Goal: Task Accomplishment & Management: Complete application form

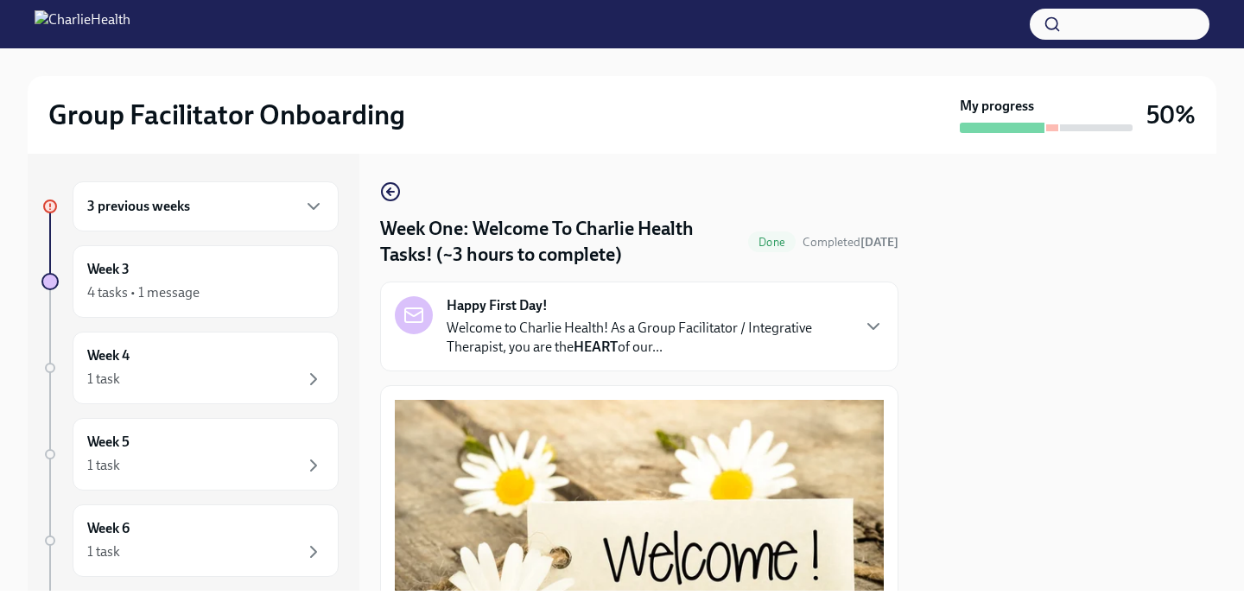
click at [146, 219] on div "3 previous weeks" at bounding box center [206, 206] width 266 height 50
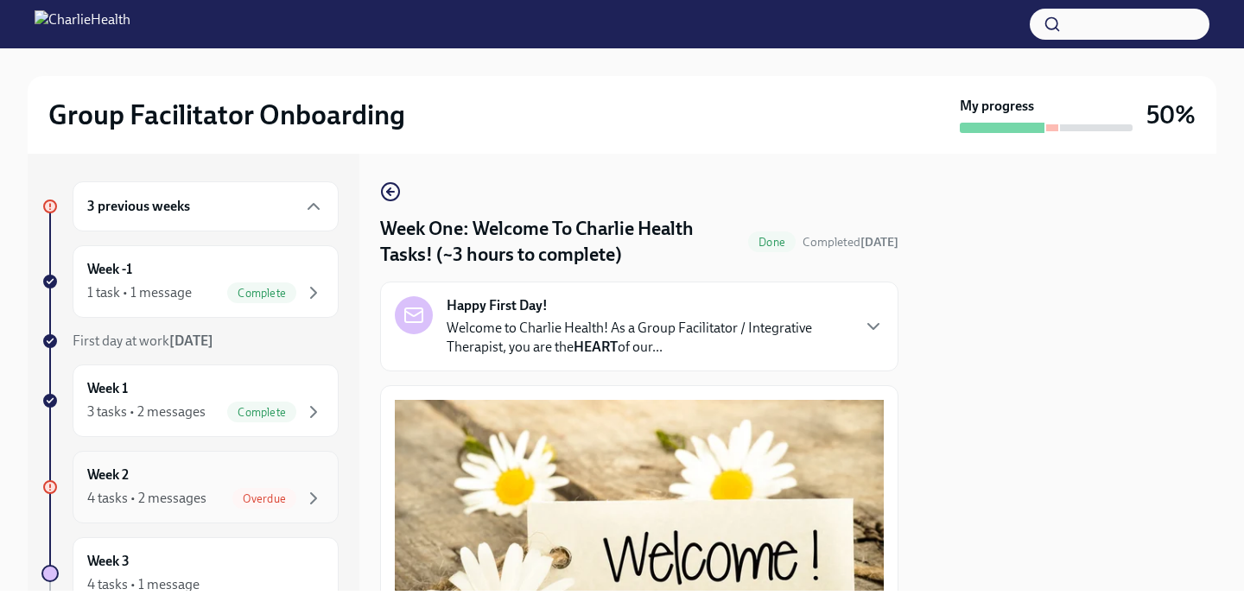
click at [174, 495] on div "4 tasks • 2 messages" at bounding box center [146, 498] width 119 height 19
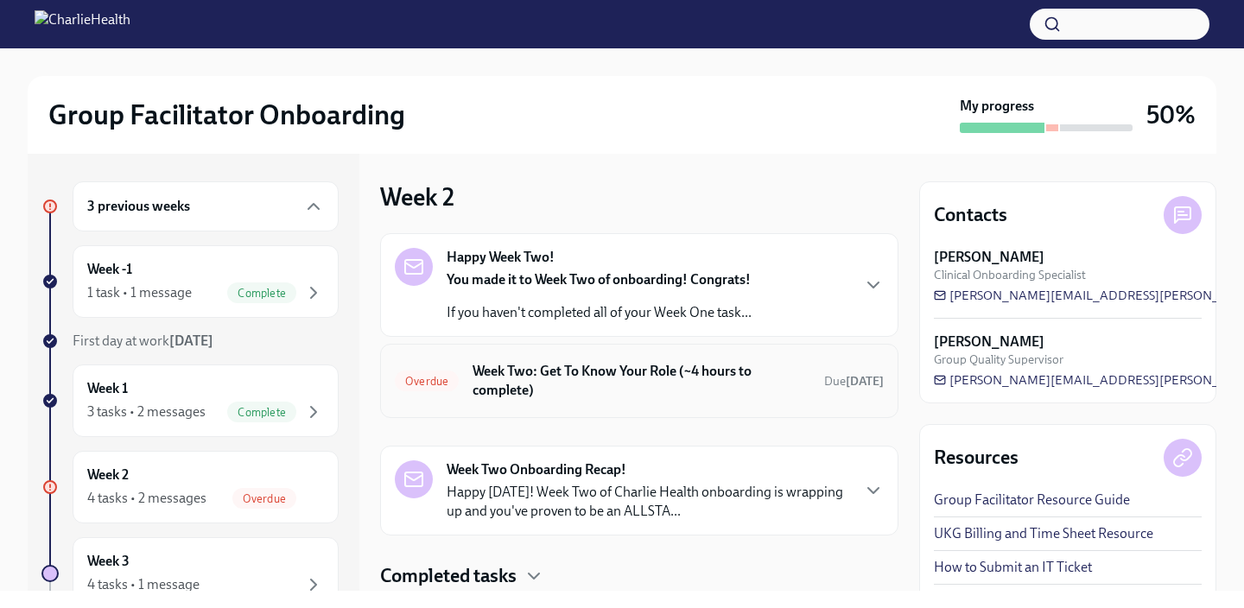
click at [480, 351] on div "Overdue Week Two: Get To Know Your Role (~4 hours to complete) Due [DATE]" at bounding box center [639, 381] width 518 height 74
click at [484, 384] on h6 "Week Two: Get To Know Your Role (~4 hours to complete)" at bounding box center [642, 381] width 338 height 38
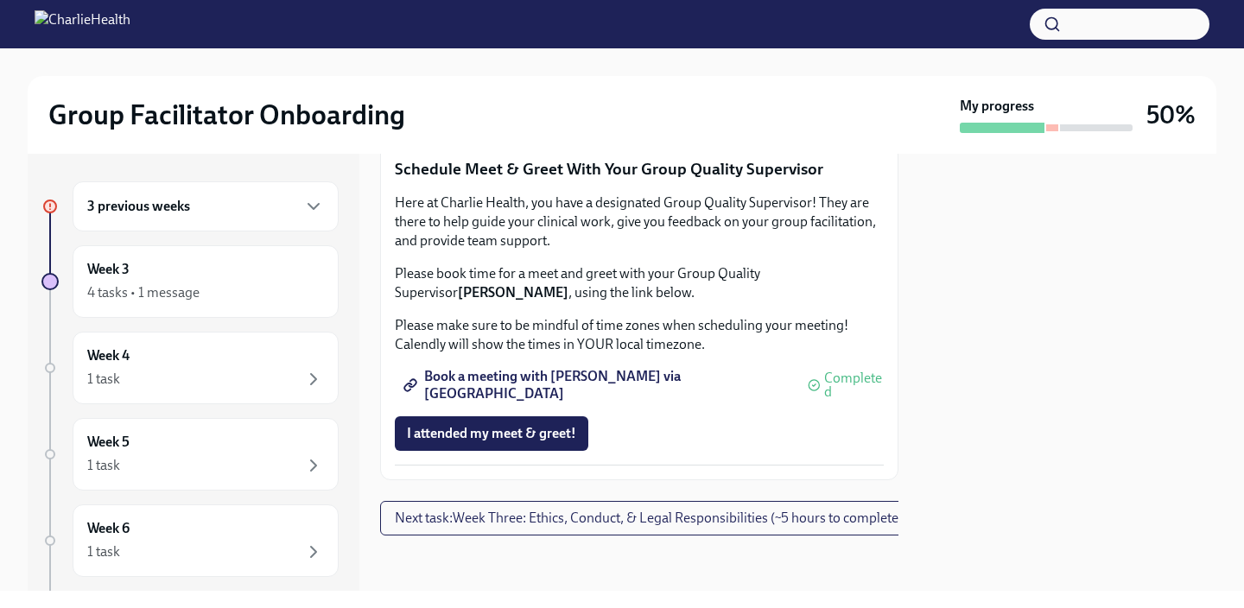
scroll to position [1682, 0]
click at [513, 442] on span "I attended my meet & greet!" at bounding box center [491, 433] width 169 height 17
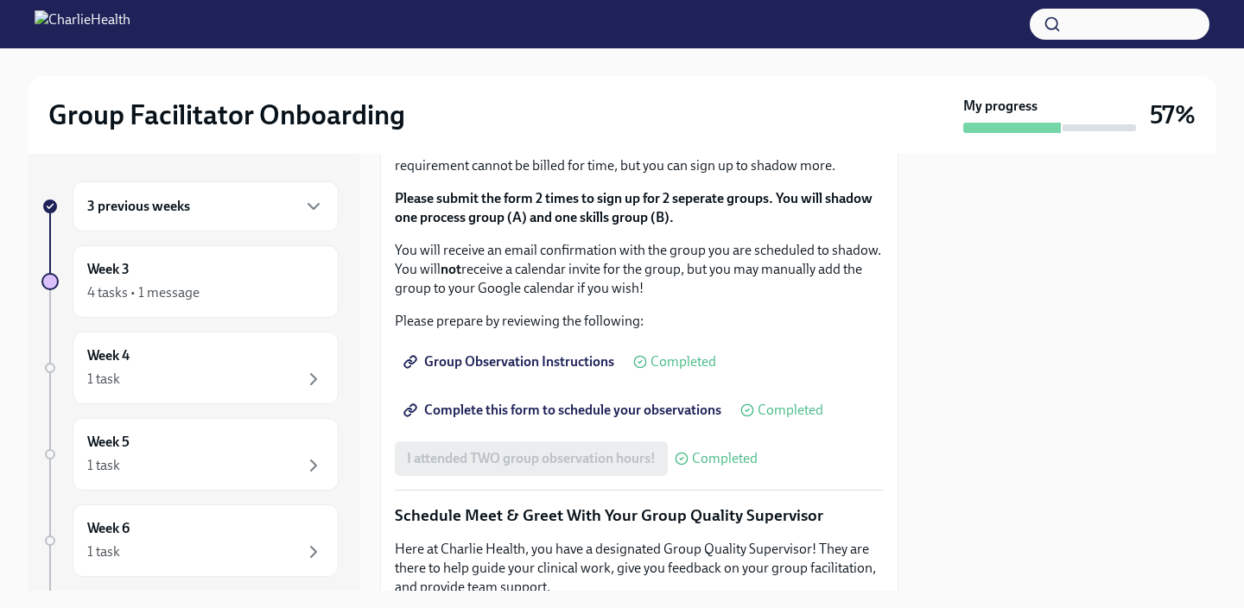
scroll to position [1778, 0]
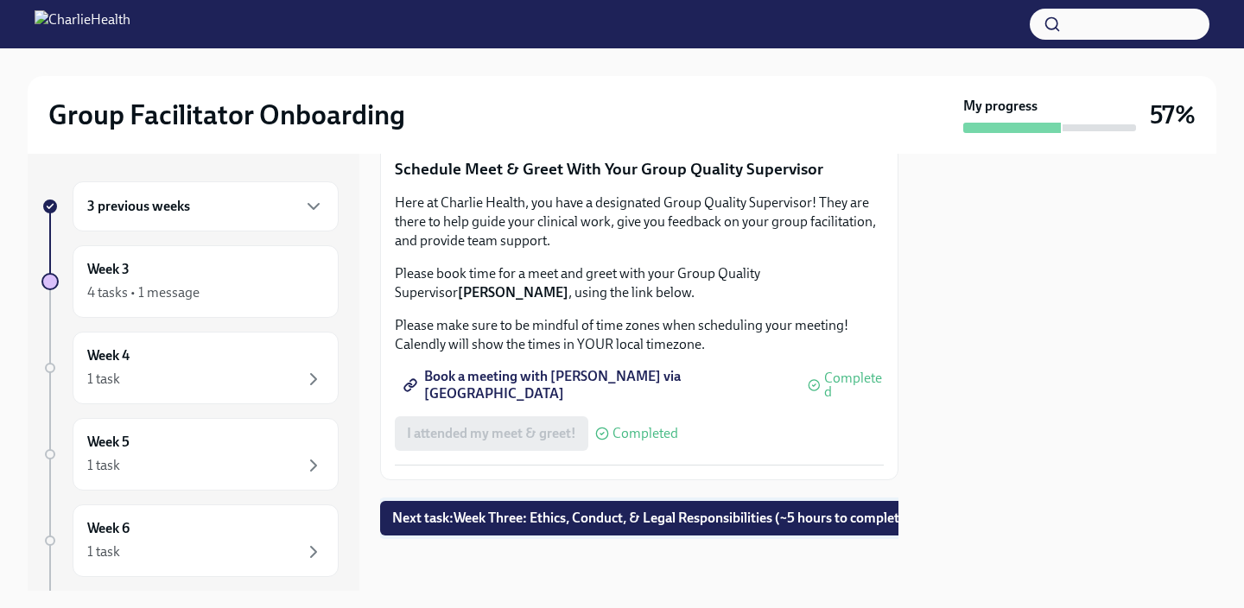
click at [597, 524] on span "Next task : Week Three: Ethics, Conduct, & Legal Responsibilities (~5 hours to …" at bounding box center [651, 518] width 519 height 17
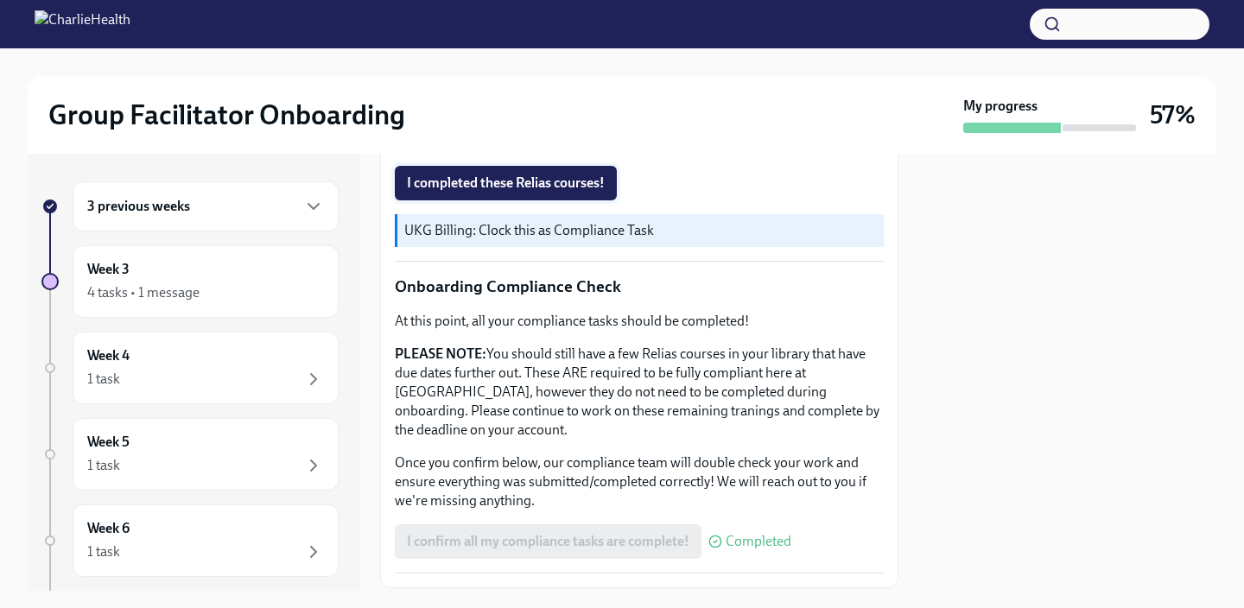
scroll to position [920, 0]
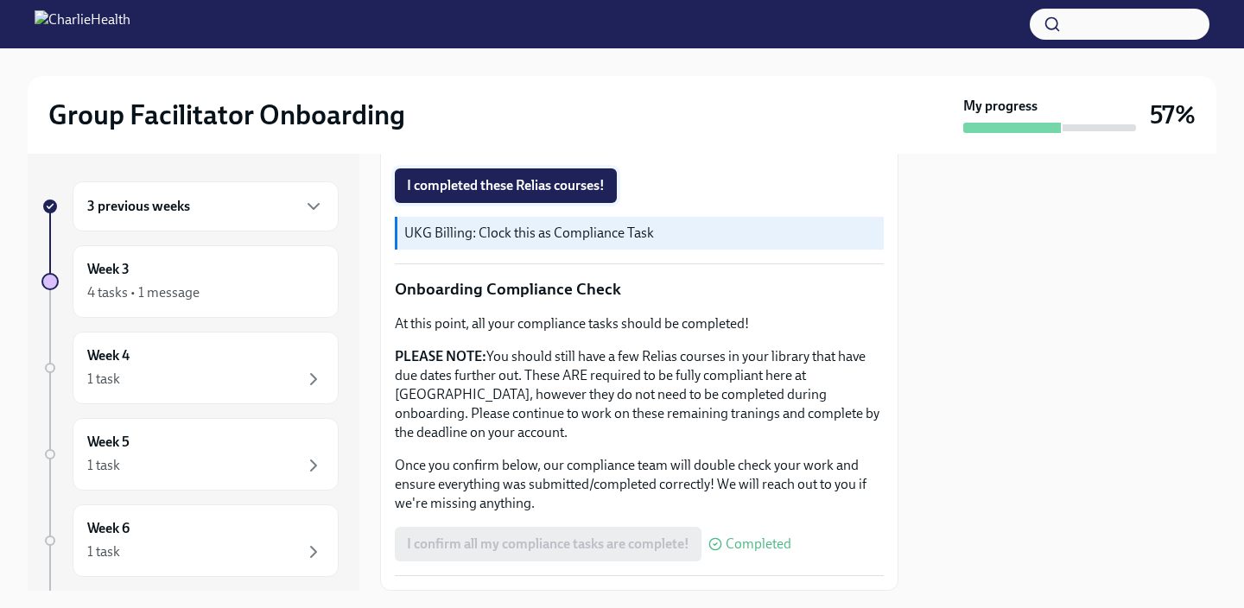
click at [540, 177] on span "I completed these Relias courses!" at bounding box center [506, 185] width 198 height 17
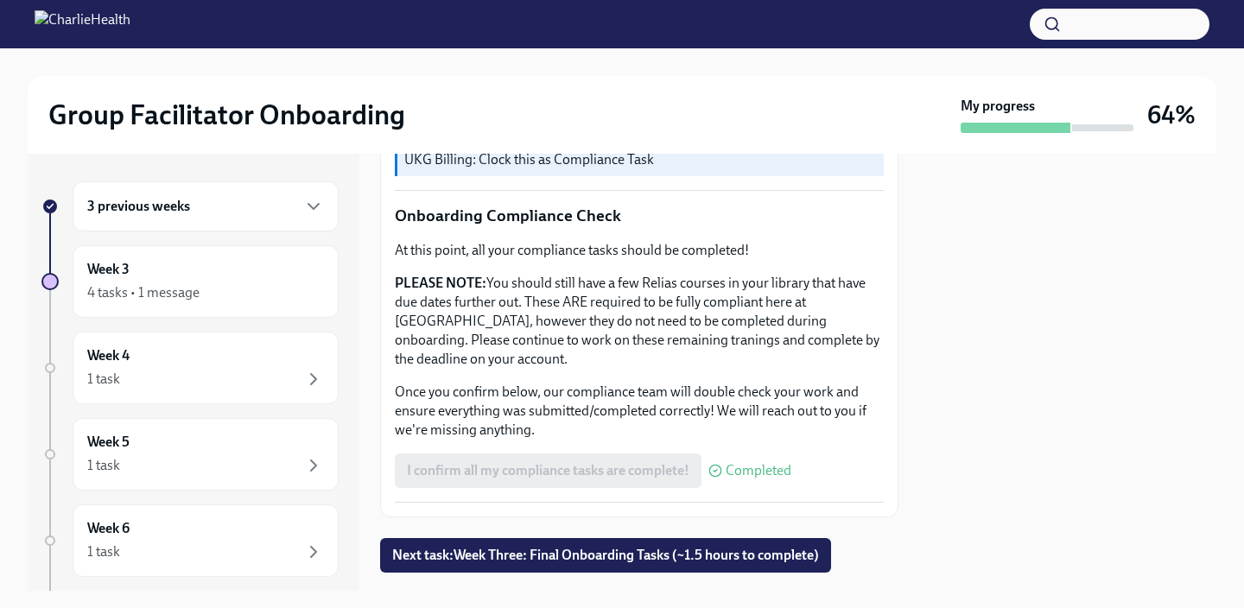
scroll to position [1012, 0]
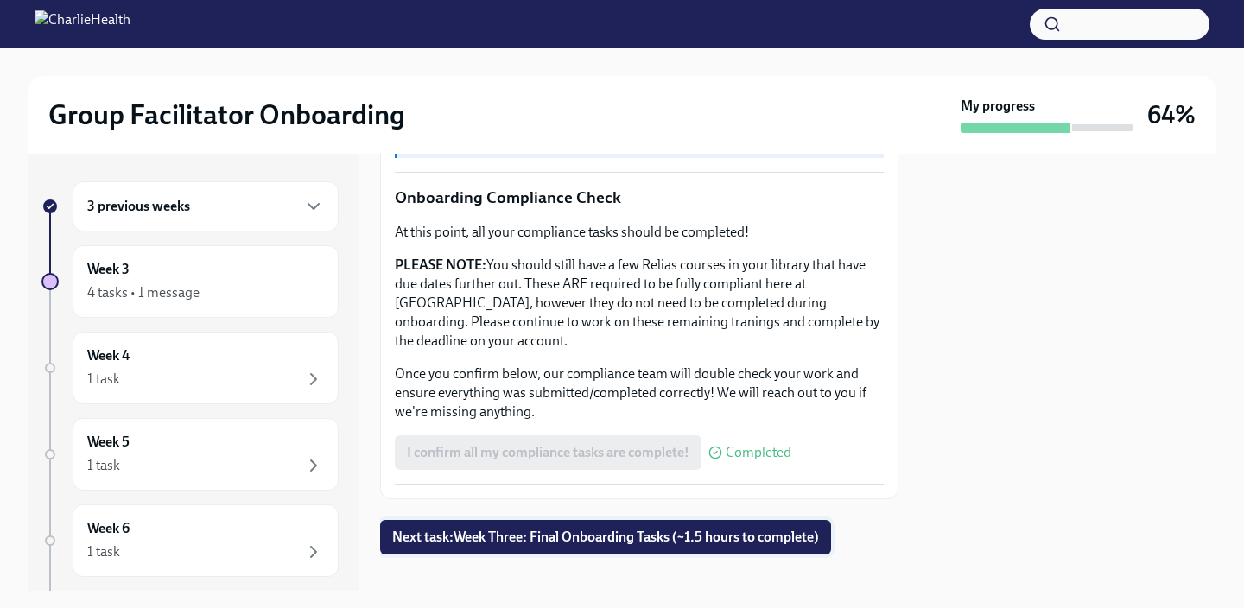
click at [617, 529] on span "Next task : Week Three: Final Onboarding Tasks (~1.5 hours to complete)" at bounding box center [605, 537] width 427 height 17
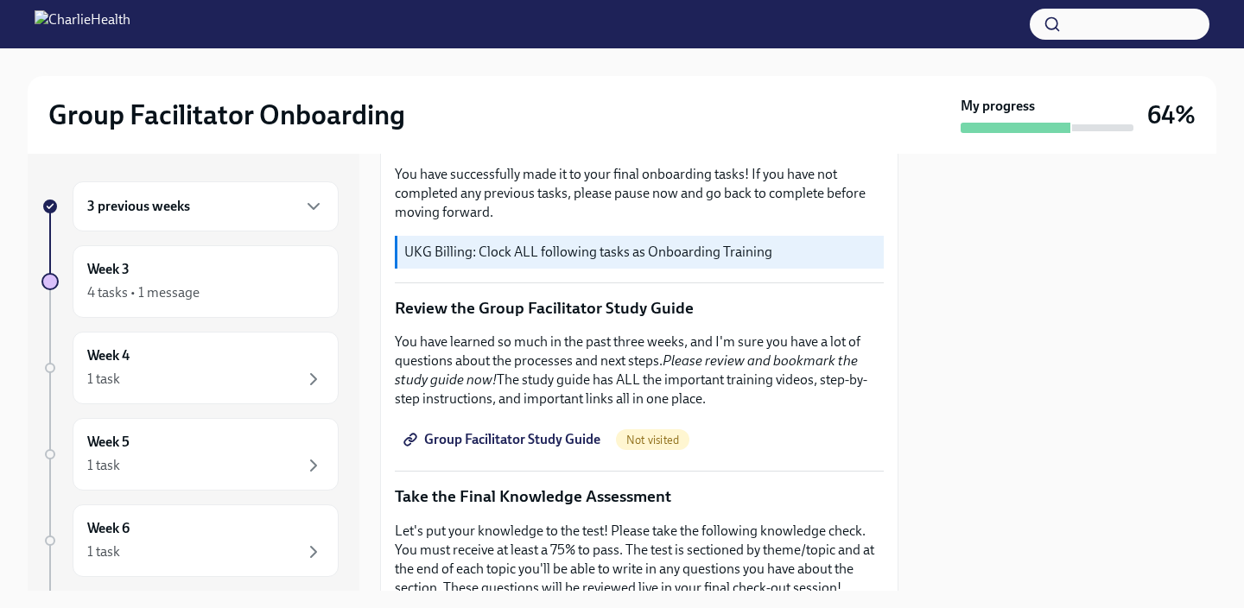
scroll to position [578, 0]
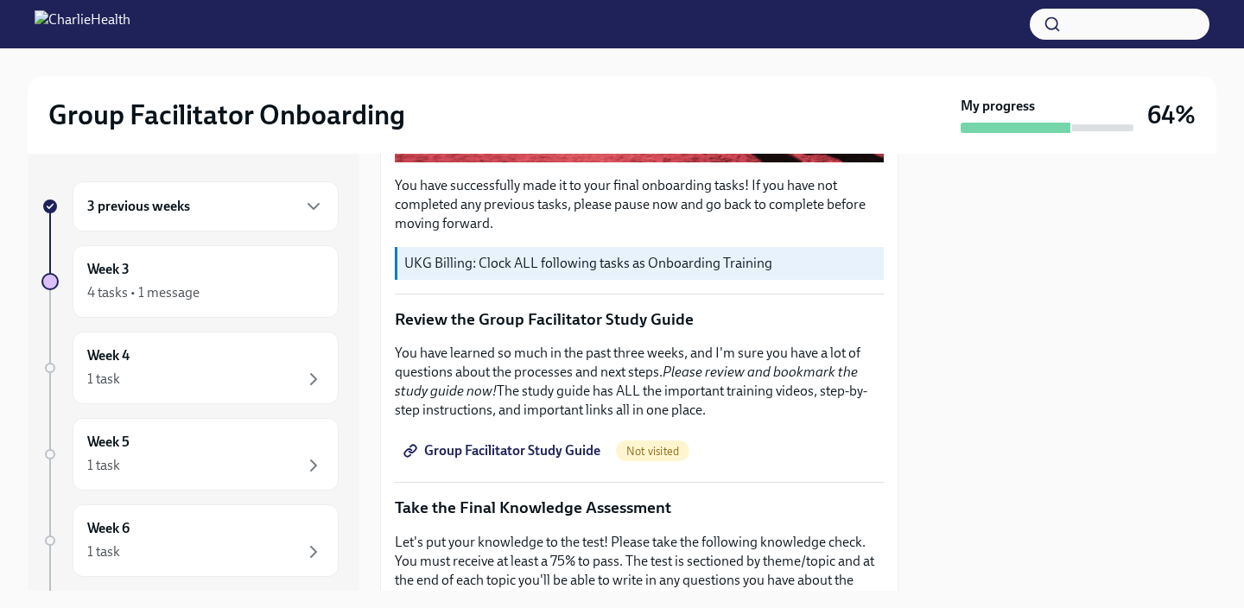
click at [530, 453] on span "Group Facilitator Study Guide" at bounding box center [504, 450] width 194 height 17
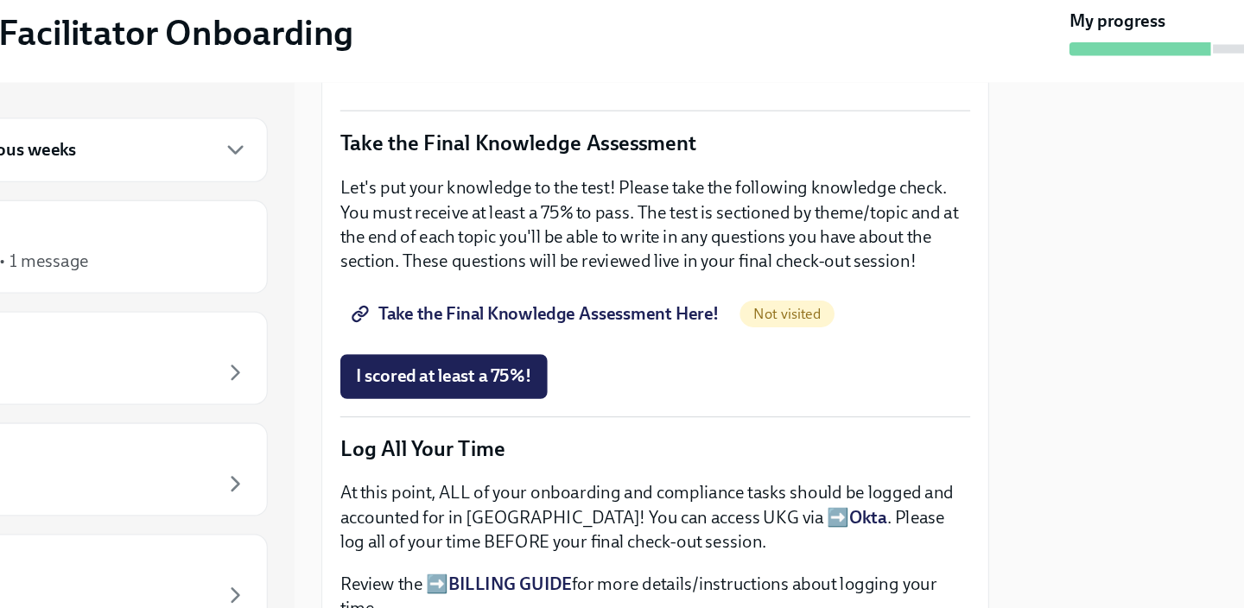
scroll to position [892, 0]
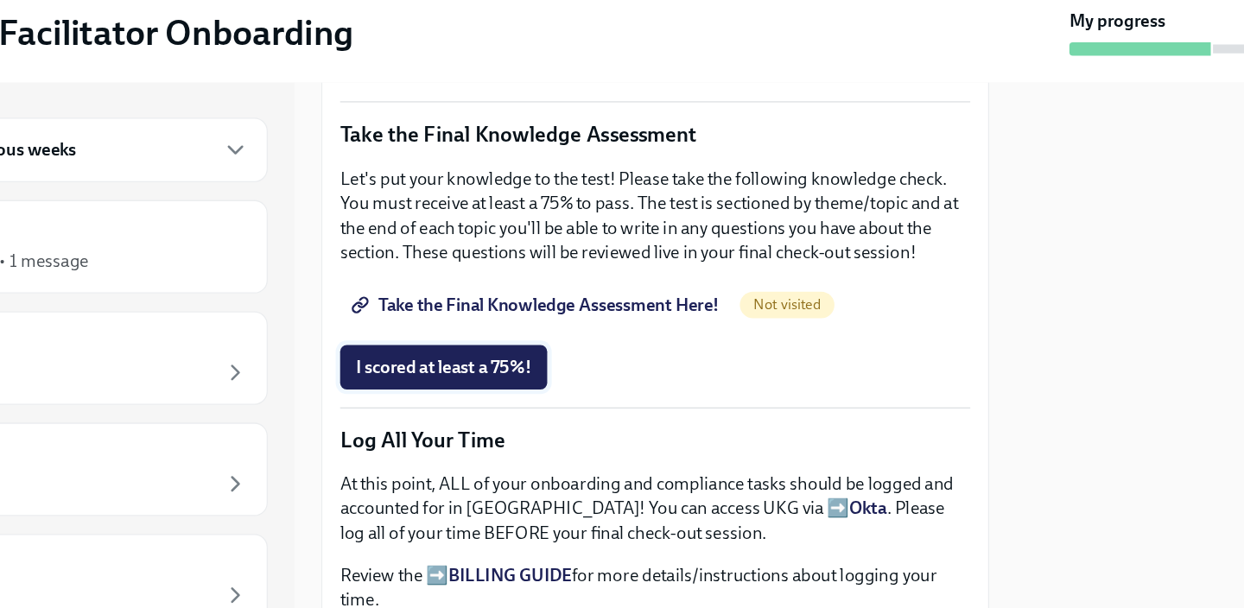
click at [484, 372] on span "I scored at least a 75%!" at bounding box center [475, 374] width 137 height 17
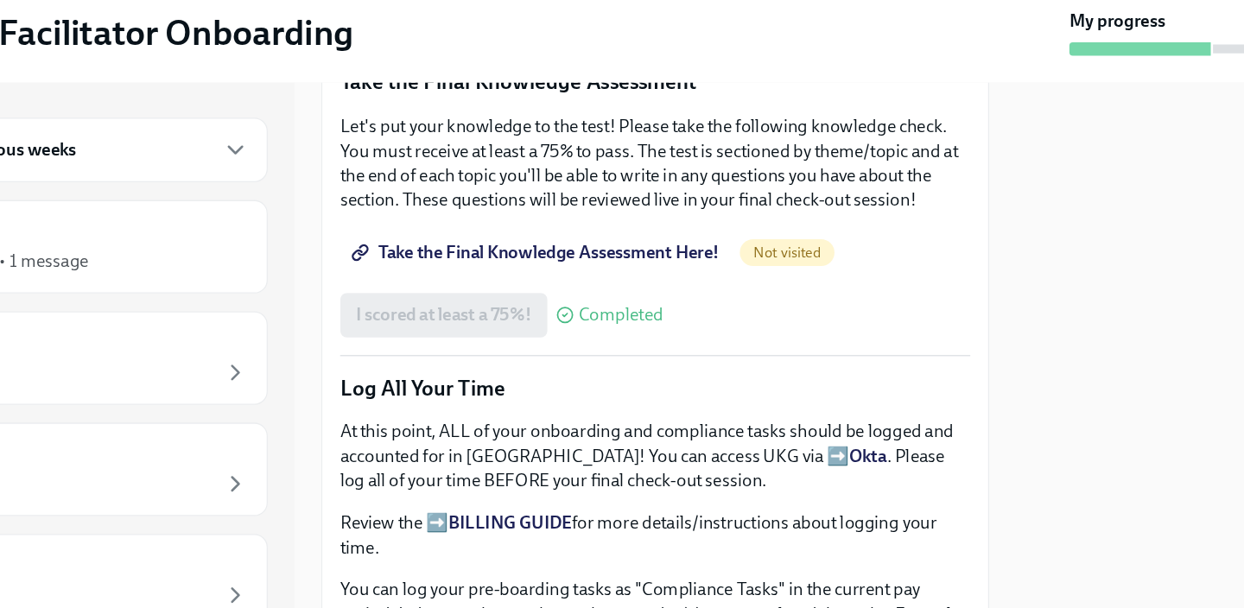
scroll to position [928, 0]
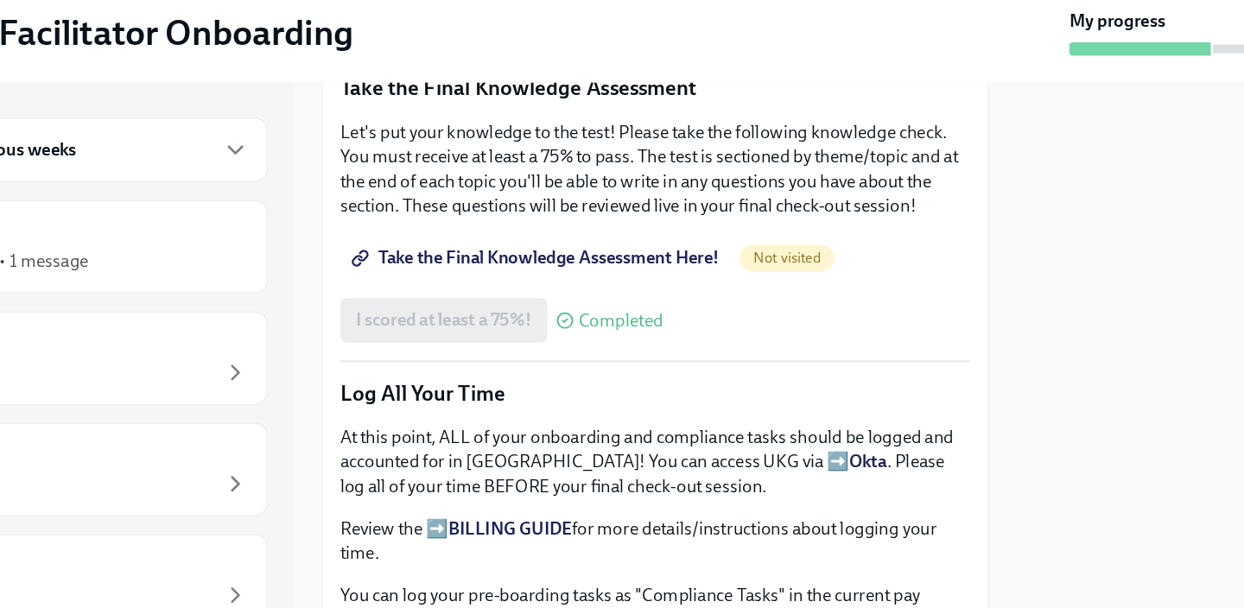
click at [531, 286] on span "Take the Final Knowledge Assessment Here!" at bounding box center [548, 290] width 283 height 17
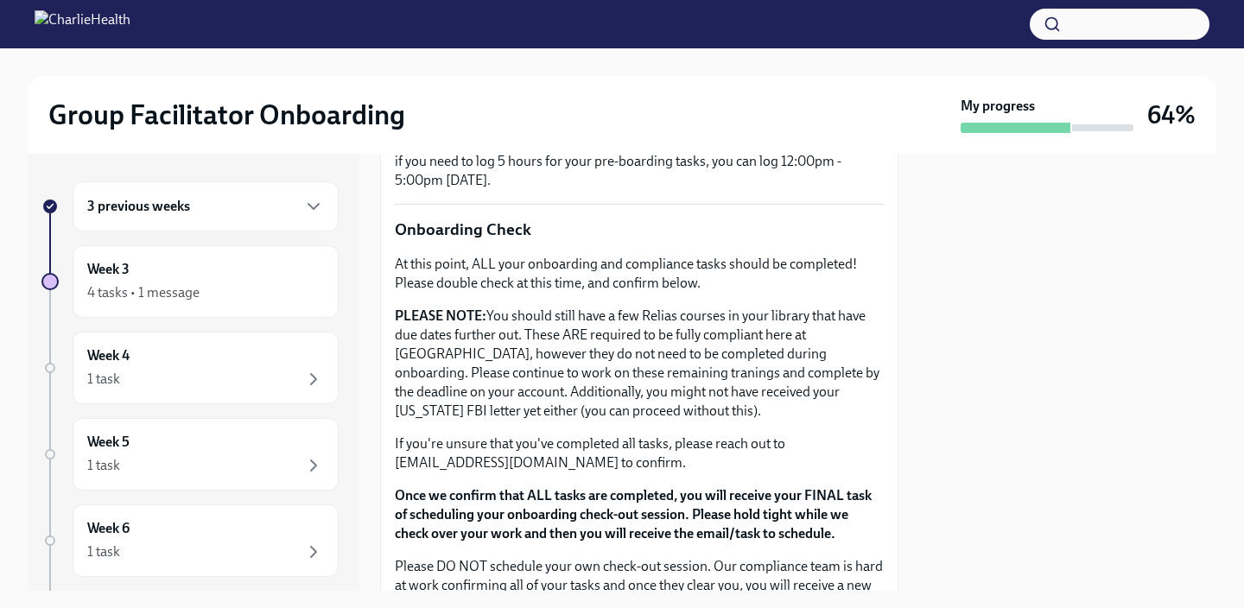
scroll to position [1568, 0]
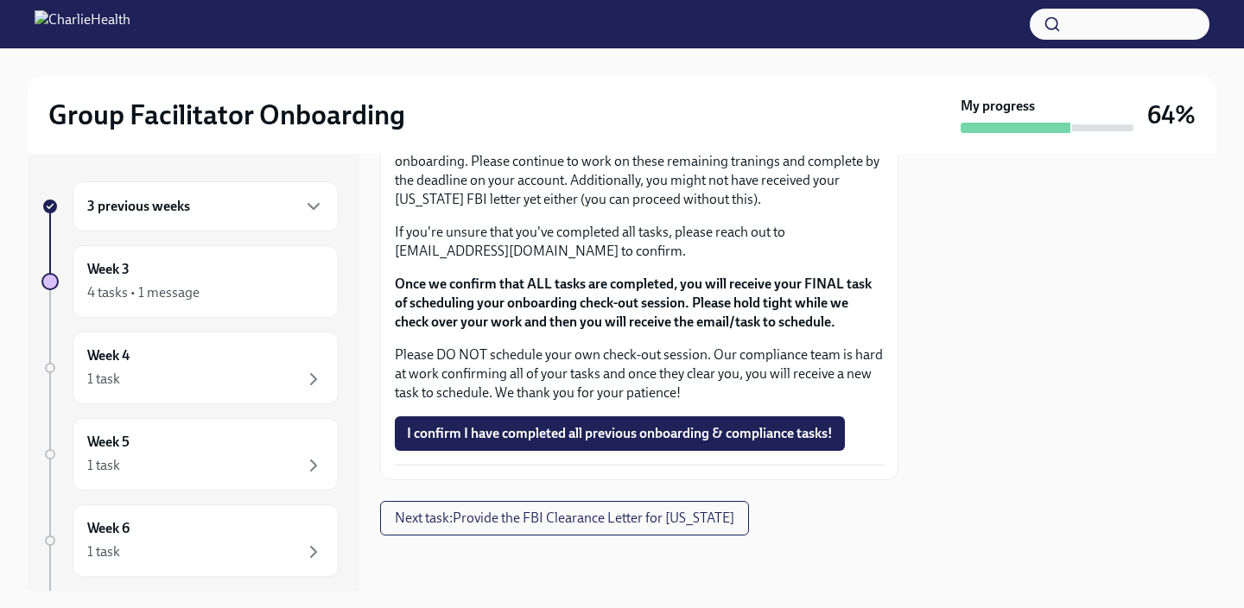
click at [207, 209] on div "3 previous weeks" at bounding box center [205, 206] width 237 height 21
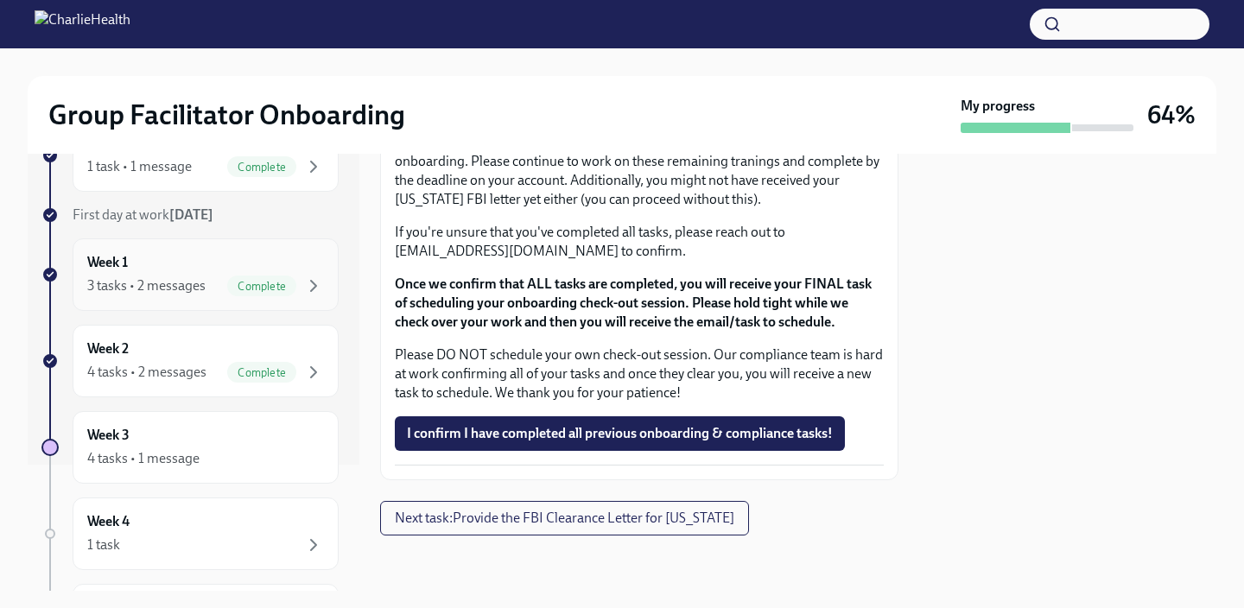
scroll to position [0, 0]
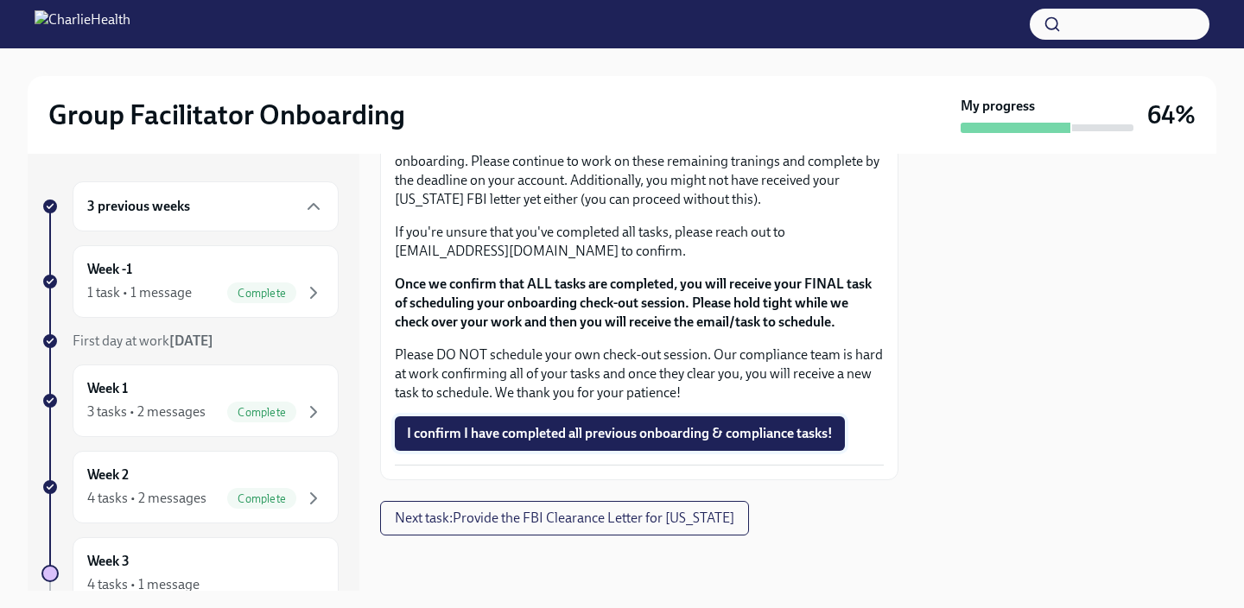
click at [531, 435] on span "I confirm I have completed all previous onboarding & compliance tasks!" at bounding box center [620, 433] width 426 height 17
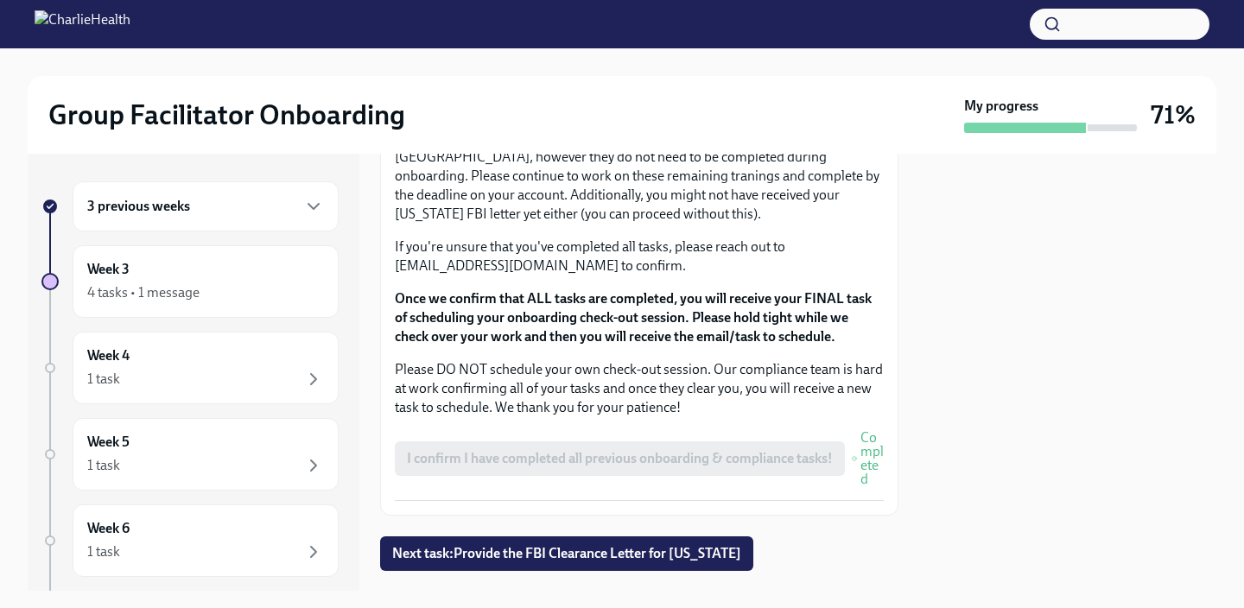
scroll to position [1589, 0]
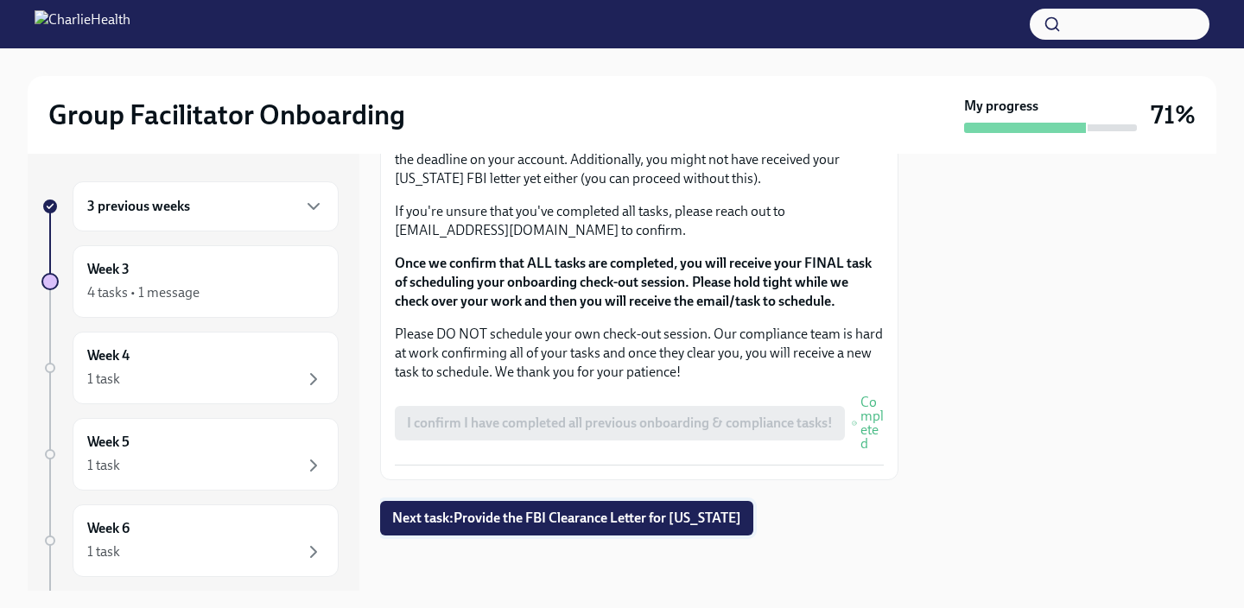
click at [649, 527] on button "Next task : Provide the FBI Clearance Letter for [US_STATE]" at bounding box center [566, 518] width 373 height 35
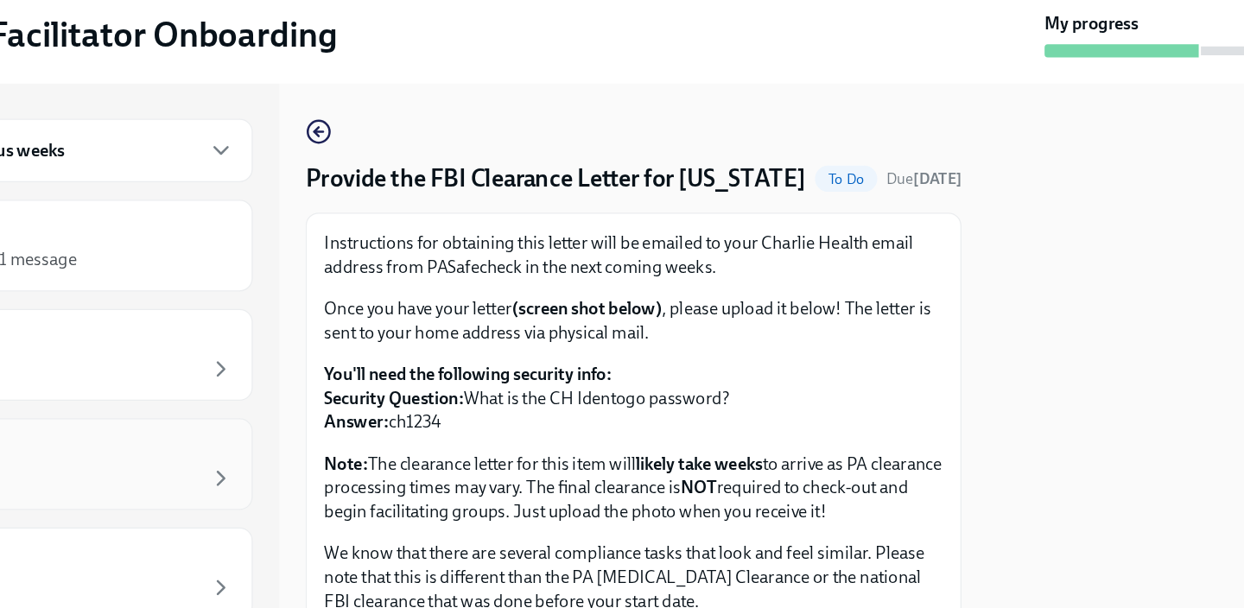
scroll to position [88, 0]
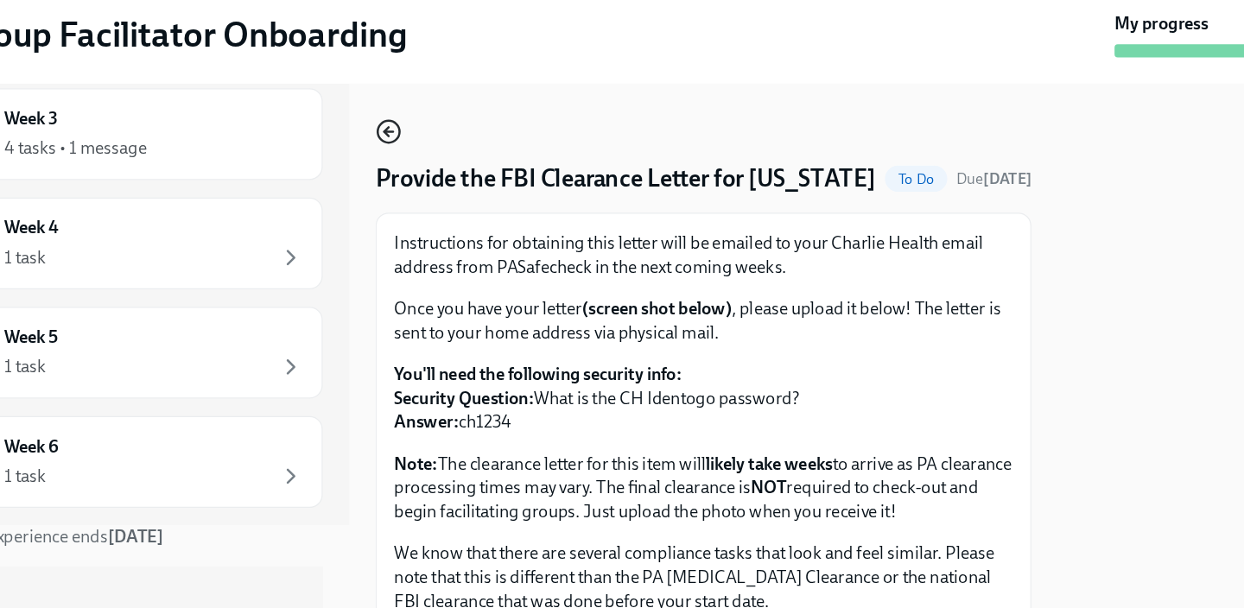
click at [389, 201] on icon "button" at bounding box center [390, 191] width 21 height 21
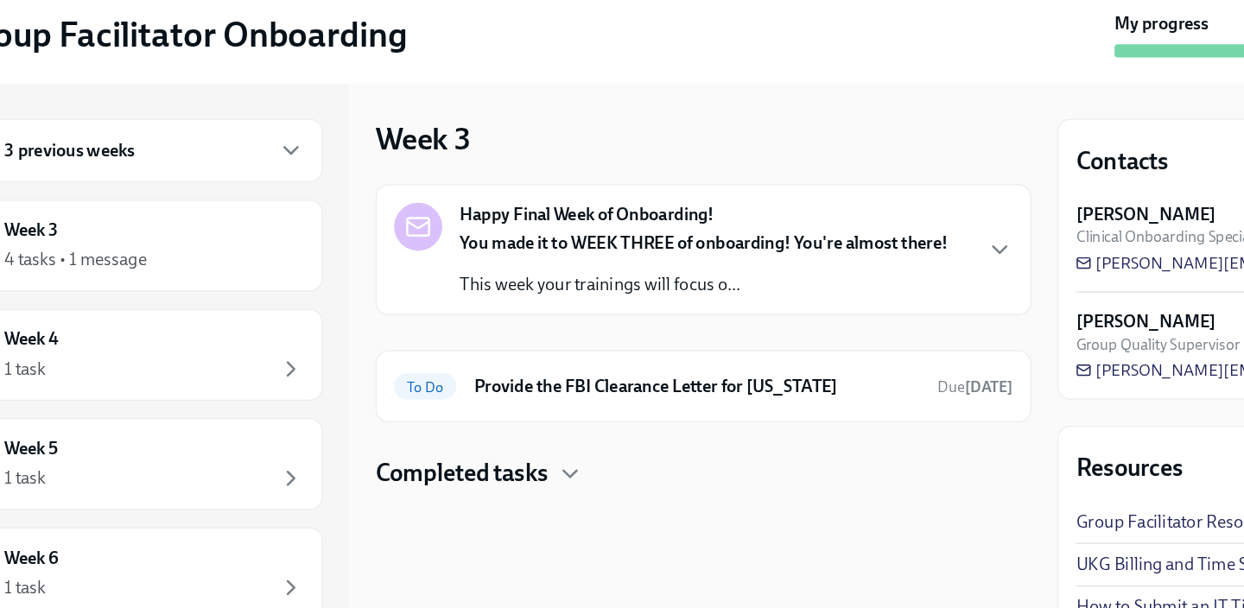
click at [573, 283] on strong "You made it to WEEK THREE of onboarding! You're almost there!" at bounding box center [640, 279] width 386 height 16
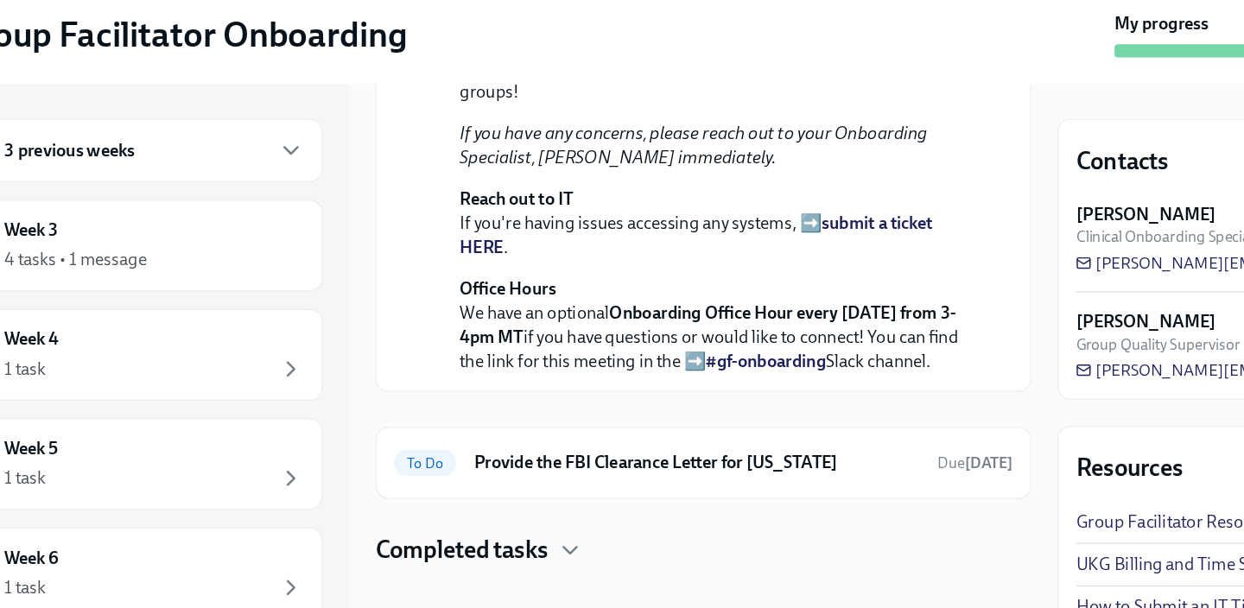
scroll to position [574, 0]
click at [550, 463] on h6 "Provide the FBI Clearance Letter for [US_STATE]" at bounding box center [634, 453] width 353 height 19
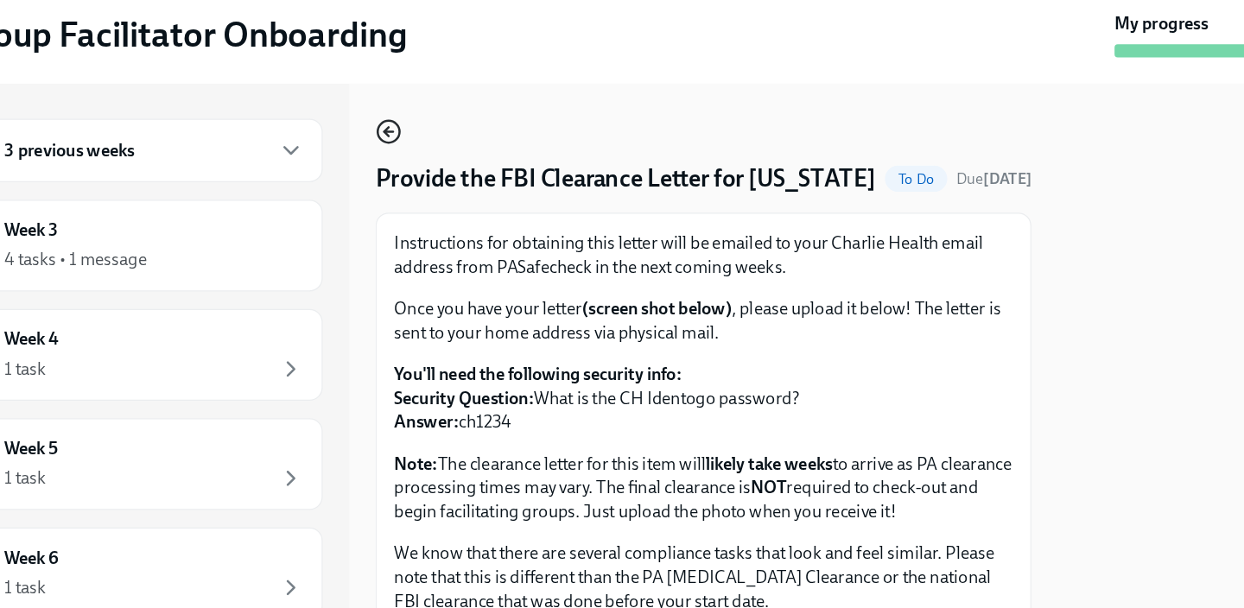
click at [393, 194] on icon "button" at bounding box center [390, 191] width 21 height 21
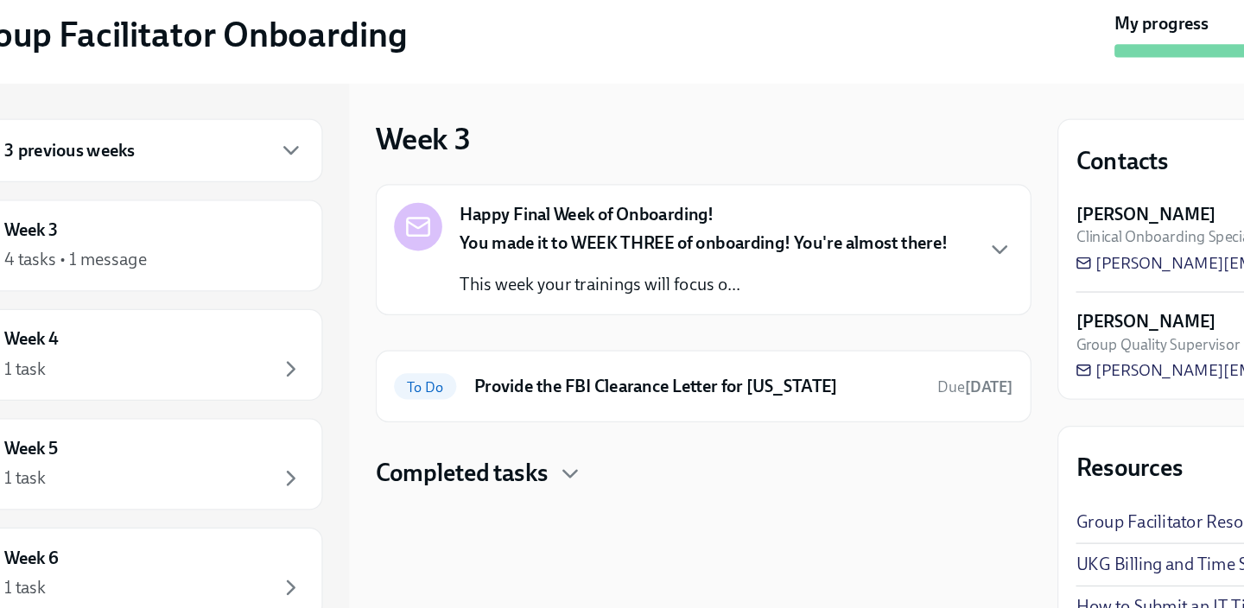
click at [499, 310] on p "This week your trainings will focus o..." at bounding box center [640, 312] width 386 height 19
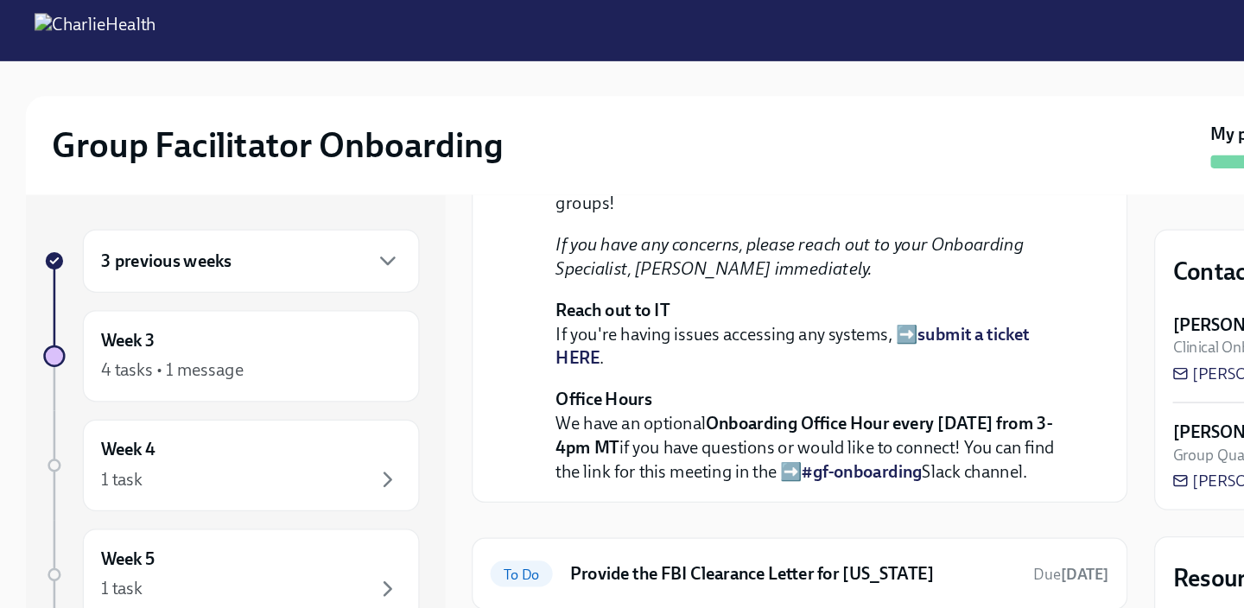
click at [176, 210] on h6 "3 previous weeks" at bounding box center [138, 206] width 103 height 19
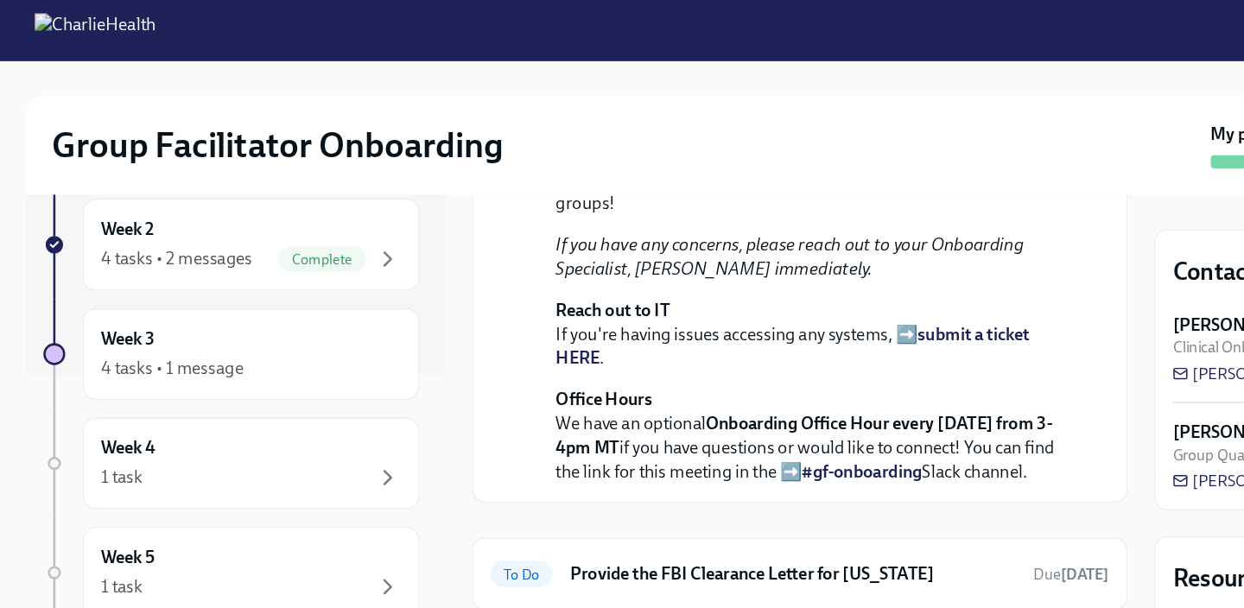
scroll to position [287, 0]
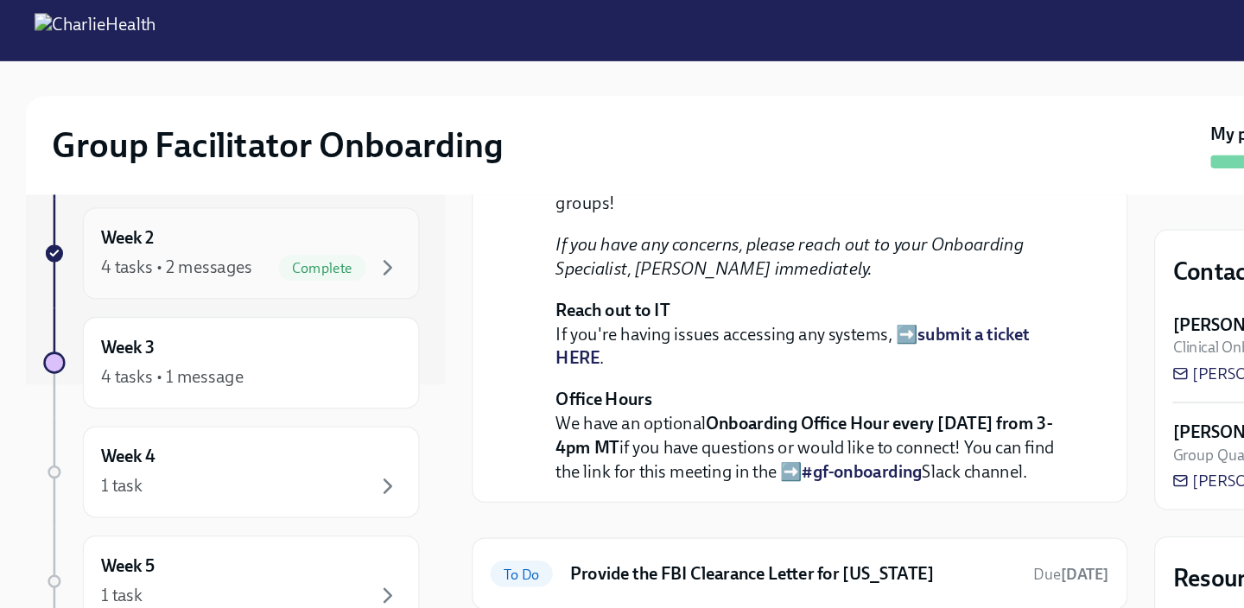
click at [181, 206] on div "4 tasks • 2 messages" at bounding box center [146, 211] width 119 height 19
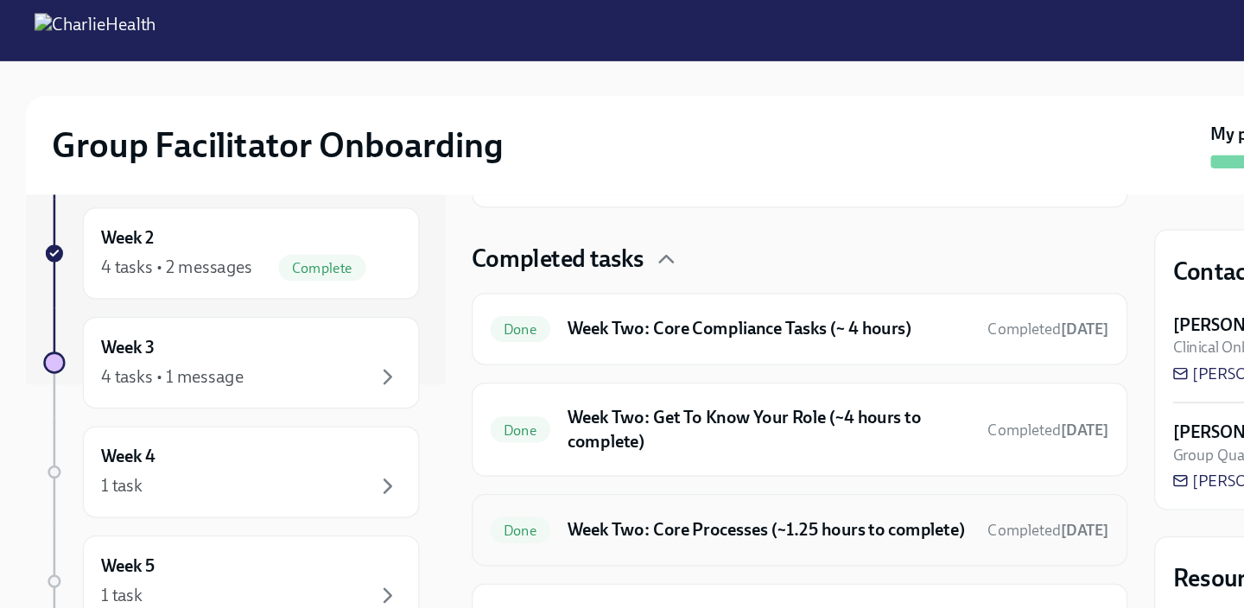
click at [609, 423] on h6 "Week Two: Core Processes (~1.25 hours to complete)" at bounding box center [615, 419] width 318 height 19
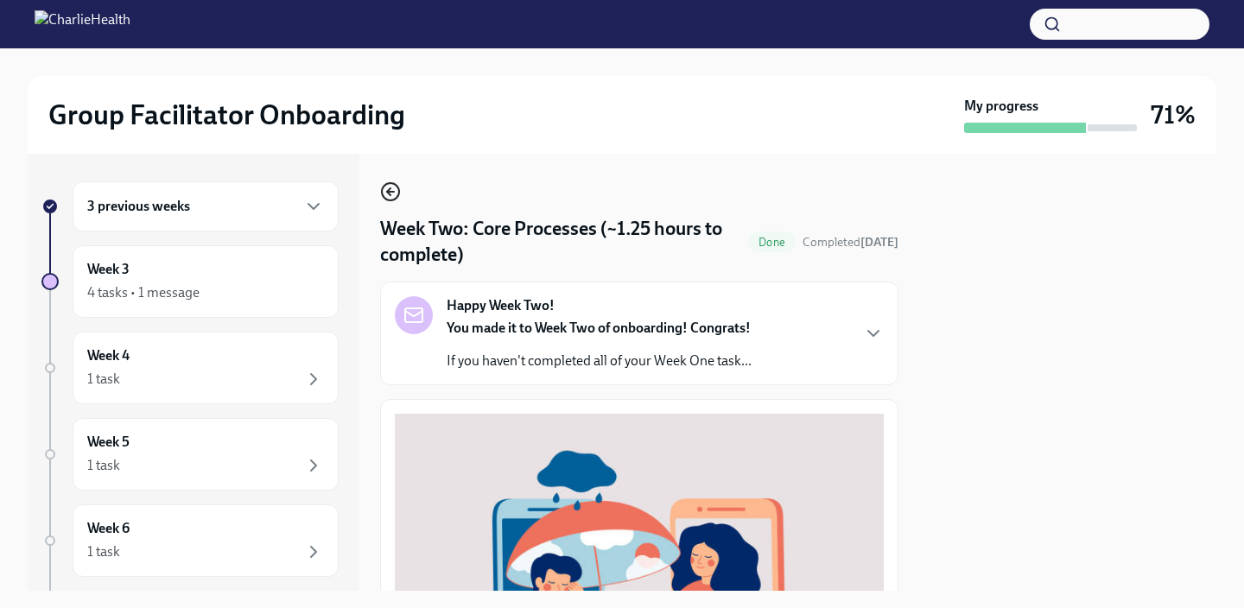
click at [392, 188] on icon "button" at bounding box center [390, 191] width 21 height 21
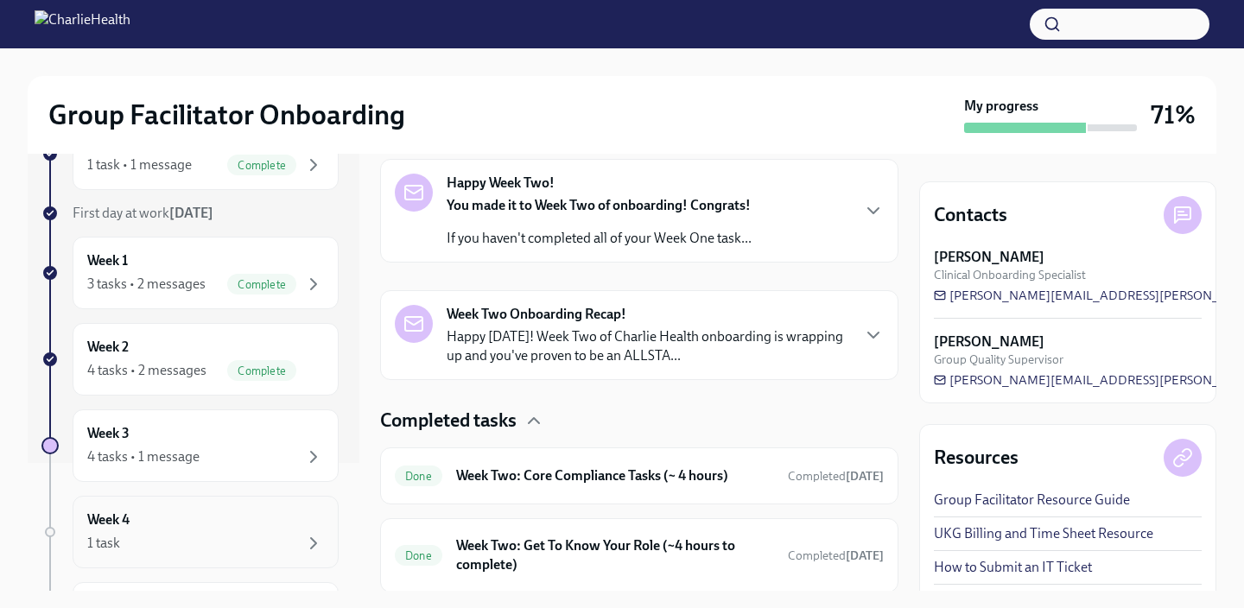
scroll to position [135, 0]
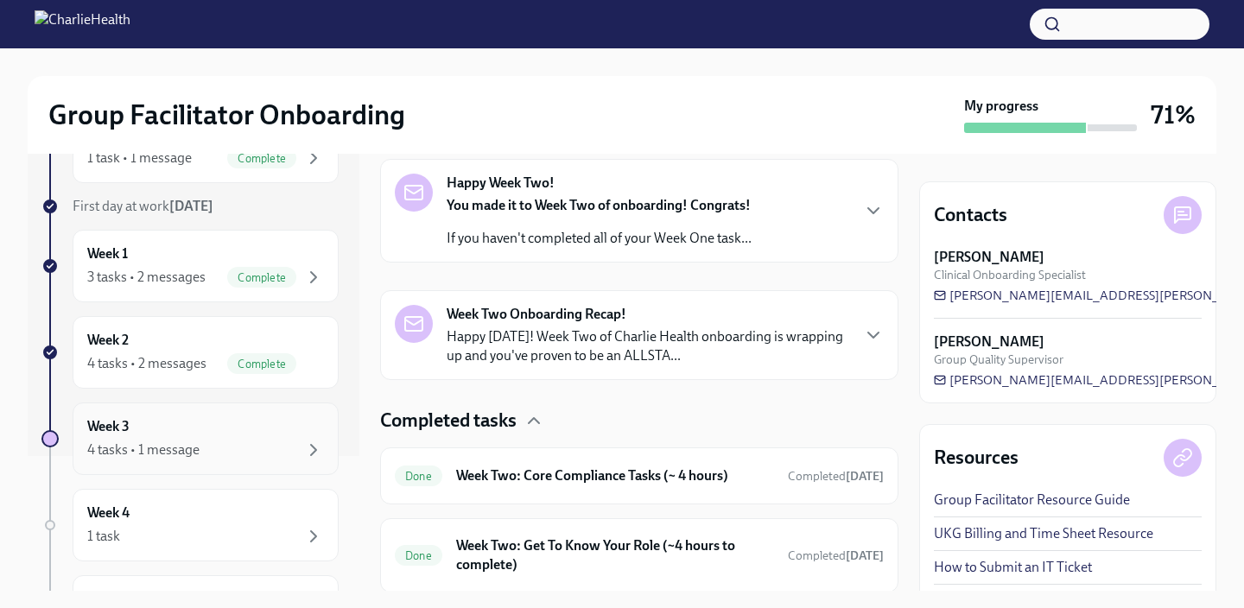
click at [165, 420] on div "Week 3 4 tasks • 1 message" at bounding box center [205, 438] width 237 height 43
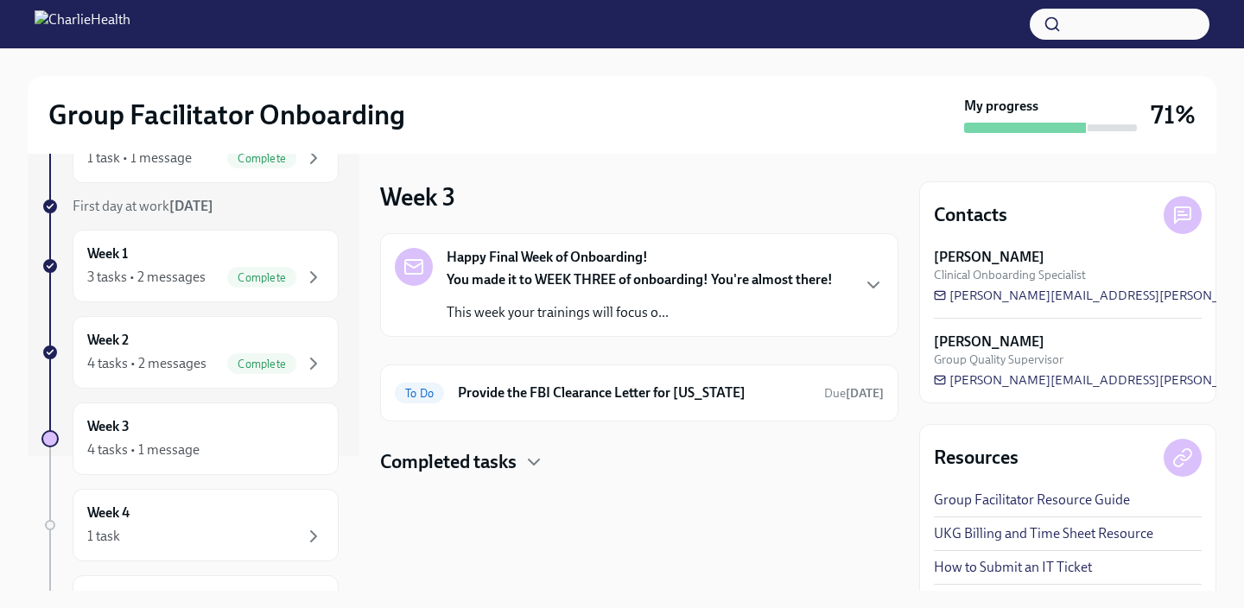
click at [517, 275] on strong "You made it to WEEK THREE of onboarding! You're almost there!" at bounding box center [640, 279] width 386 height 16
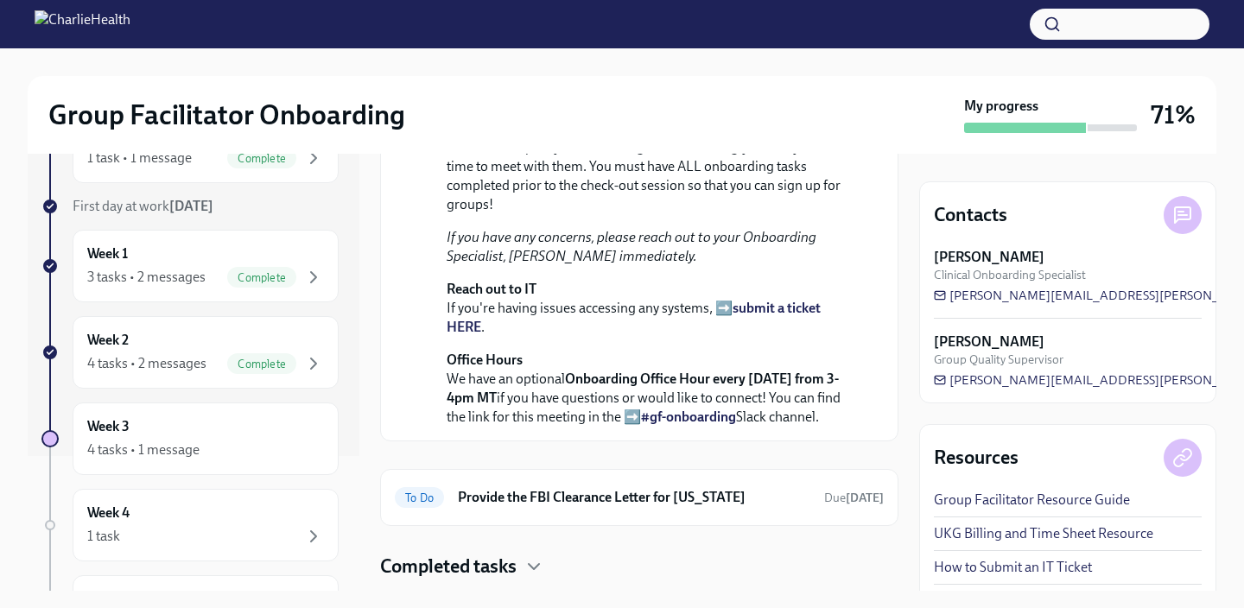
scroll to position [595, 0]
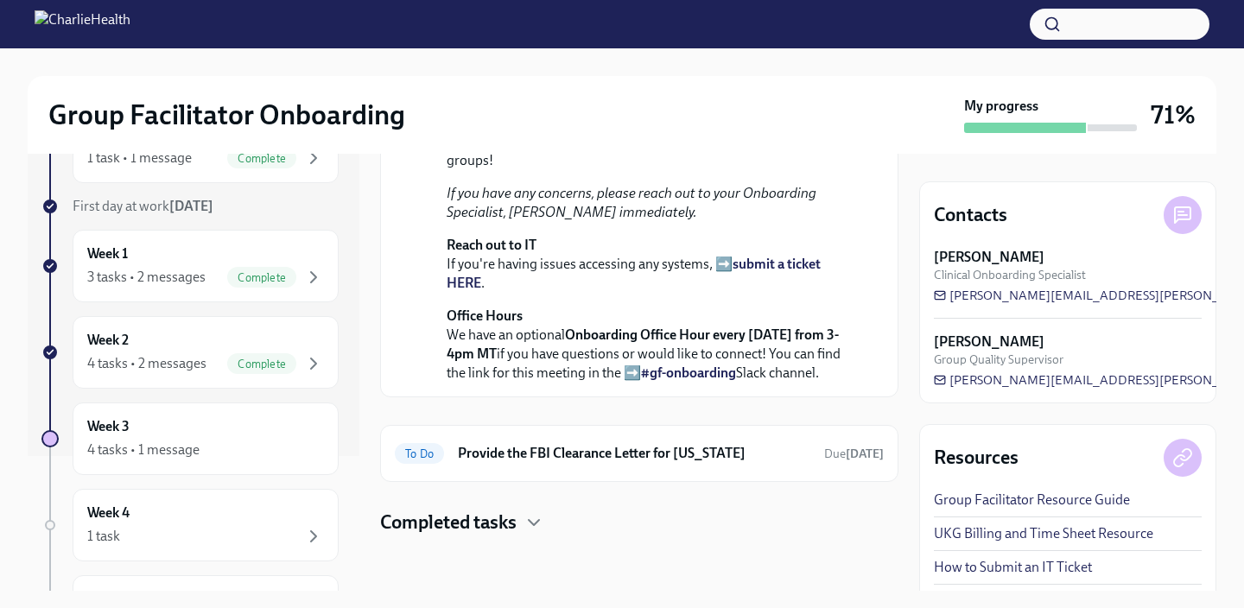
click at [466, 521] on h4 "Completed tasks" at bounding box center [448, 523] width 137 height 26
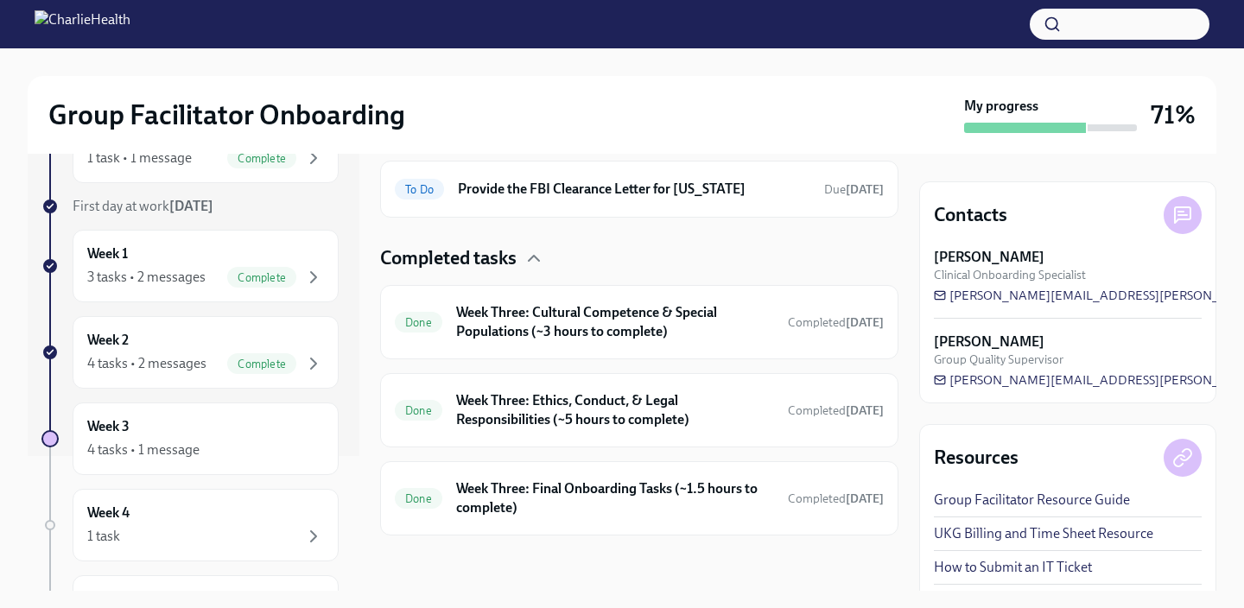
scroll to position [859, 0]
click at [513, 497] on h6 "Week Three: Final Onboarding Tasks (~1.5 hours to complete)" at bounding box center [615, 499] width 318 height 38
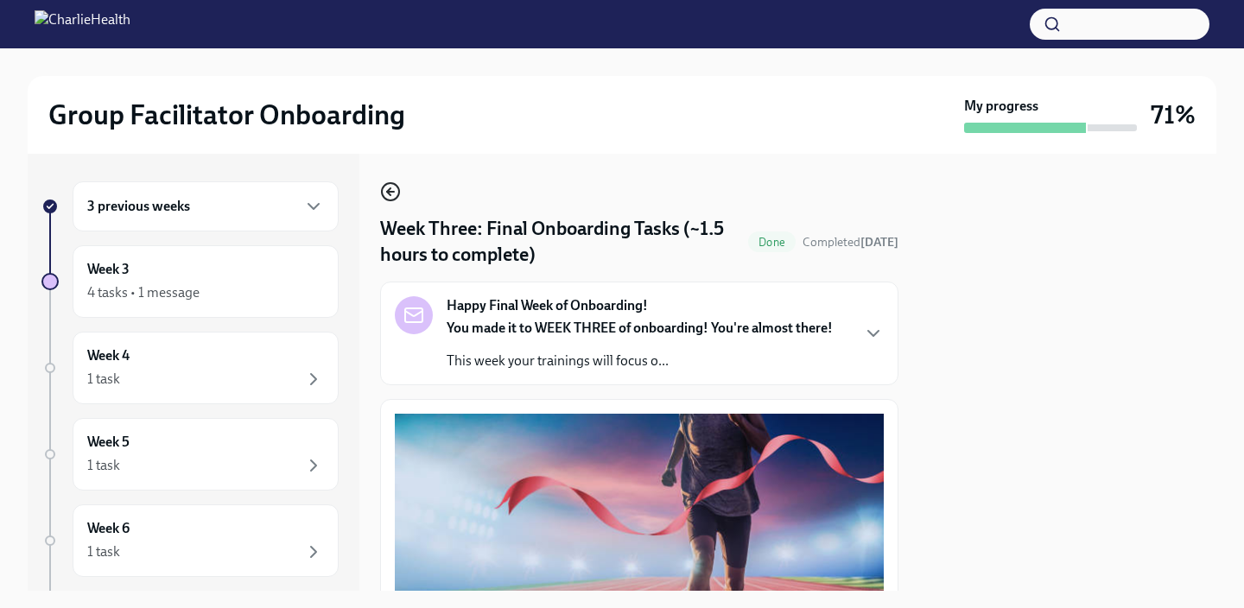
click at [392, 196] on icon "button" at bounding box center [390, 191] width 21 height 21
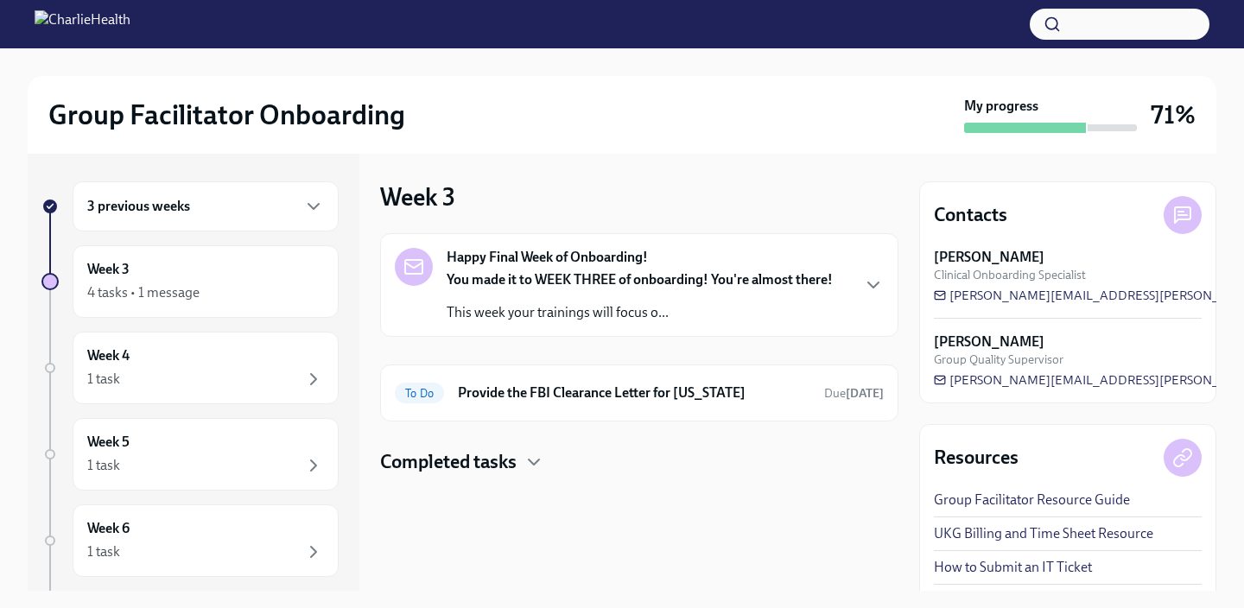
click at [444, 481] on div at bounding box center [639, 502] width 518 height 55
click at [436, 465] on h4 "Completed tasks" at bounding box center [448, 462] width 137 height 26
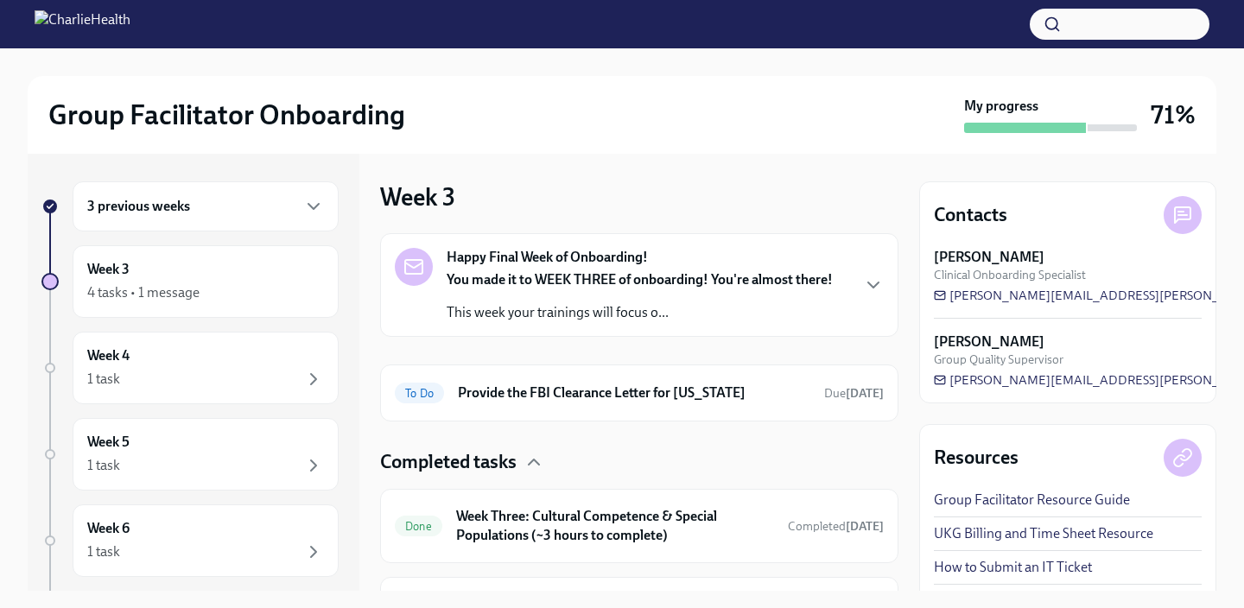
scroll to position [204, 0]
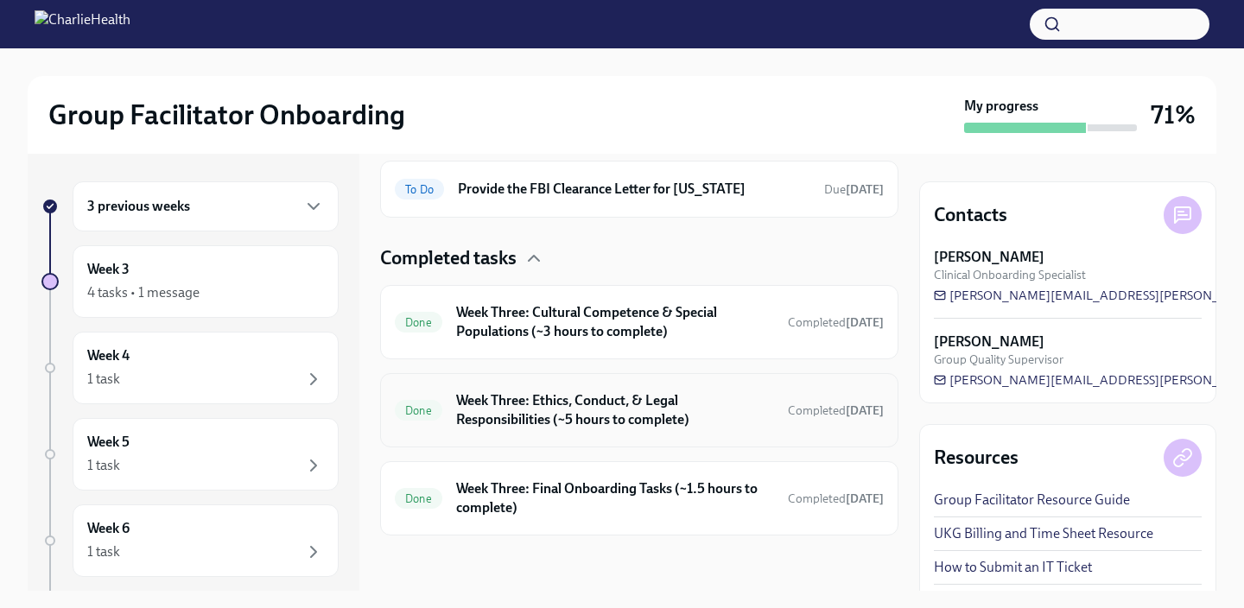
click at [559, 437] on div "Done Week Three: Ethics, Conduct, & Legal Responsibilities (~5 hours to complet…" at bounding box center [639, 410] width 518 height 74
click at [537, 398] on h6 "Week Three: Ethics, Conduct, & Legal Responsibilities (~5 hours to complete)" at bounding box center [615, 410] width 318 height 38
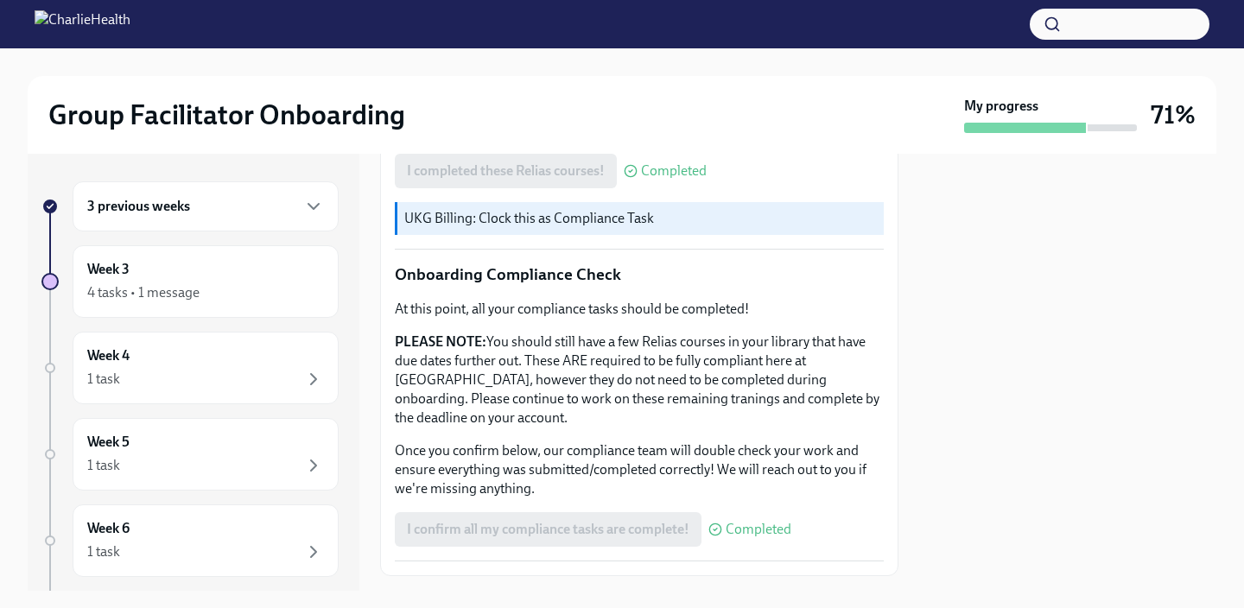
scroll to position [1012, 0]
